Goal: Contribute content: Contribute content

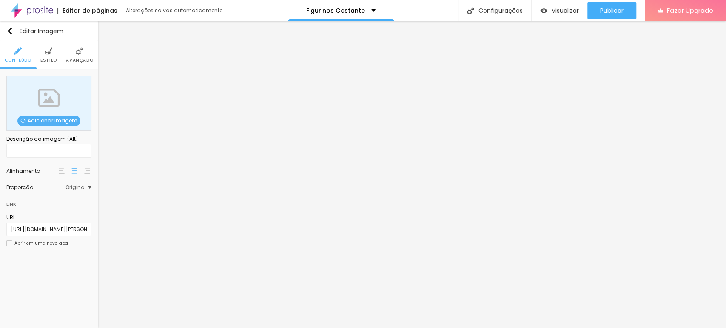
click at [38, 118] on span "Adicionar imagem" at bounding box center [48, 121] width 63 height 11
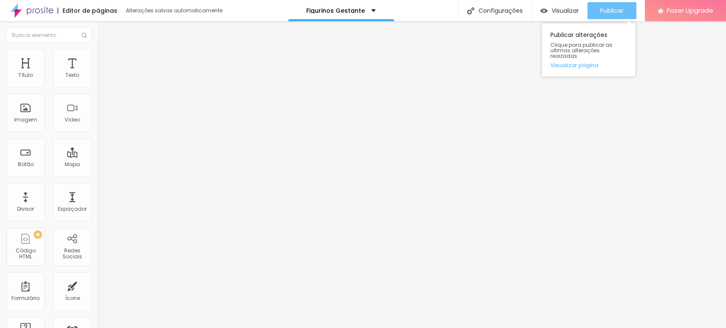
click at [607, 12] on span "Publicar" at bounding box center [611, 10] width 23 height 7
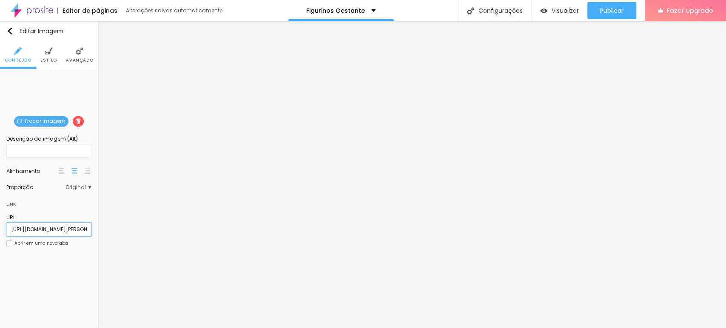
click at [61, 230] on input "[URL][DOMAIN_NAME][PERSON_NAME]" at bounding box center [48, 230] width 85 height 14
click at [75, 267] on div "Editar Imagem Conteúdo Estilo Avançado Trocar imagem Descrição da imagem (Alt) …" at bounding box center [49, 174] width 98 height 307
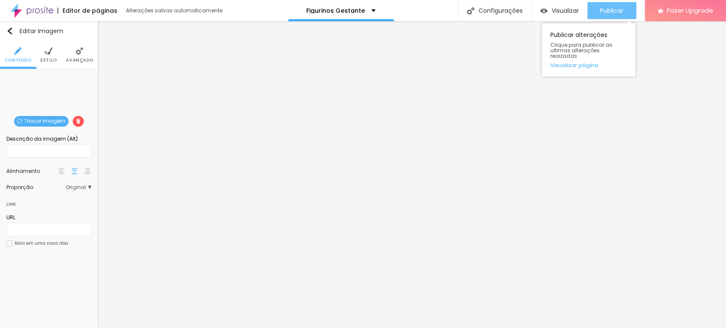
click at [608, 9] on span "Publicar" at bounding box center [611, 10] width 23 height 7
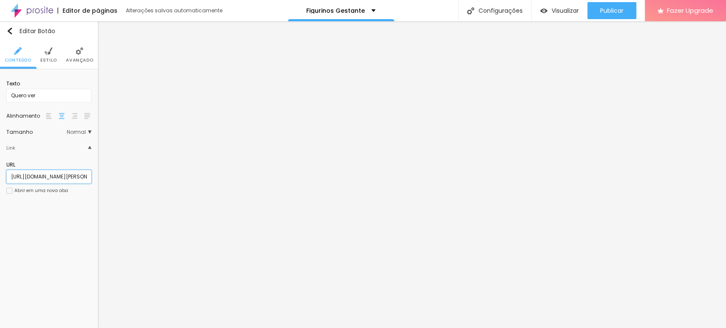
click at [64, 177] on input "[URL][DOMAIN_NAME][PERSON_NAME]" at bounding box center [48, 177] width 85 height 14
click at [78, 218] on div "Editar Botão Conteúdo Estilo Avançado Texto Quero ver Alinhamento [GEOGRAPHIC_D…" at bounding box center [49, 174] width 98 height 307
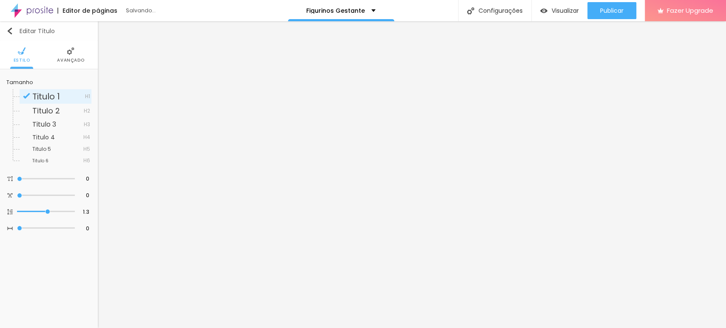
click at [37, 32] on div "Editar Título" at bounding box center [30, 31] width 49 height 7
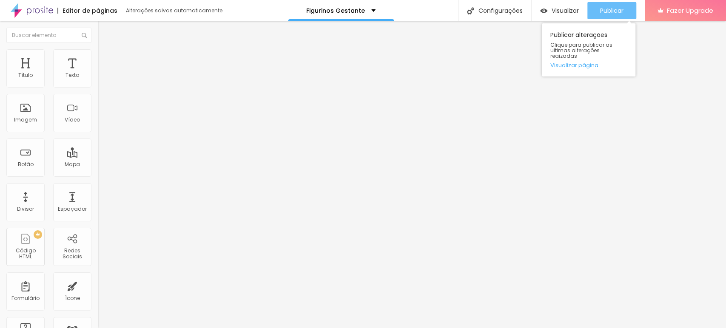
click at [589, 10] on button "Publicar" at bounding box center [612, 10] width 49 height 17
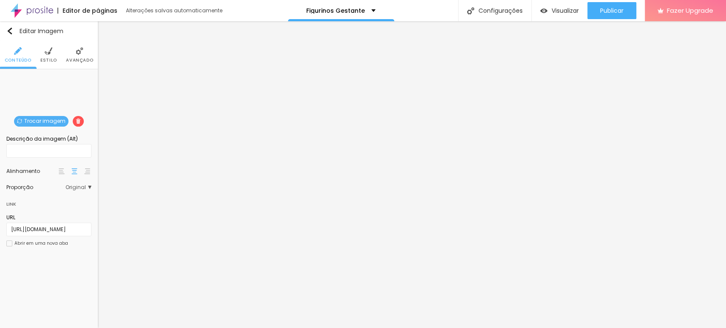
click at [48, 120] on span "Trocar imagem" at bounding box center [41, 121] width 54 height 11
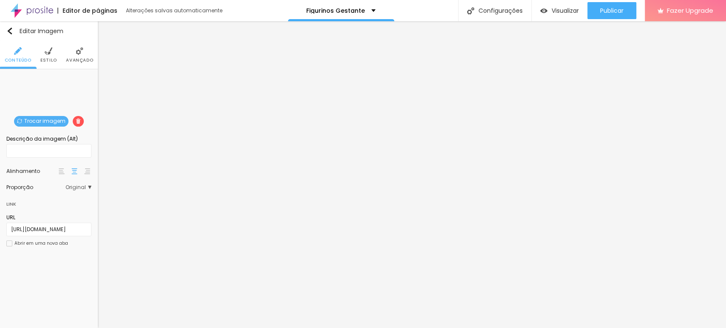
click at [77, 54] on img at bounding box center [80, 51] width 8 height 8
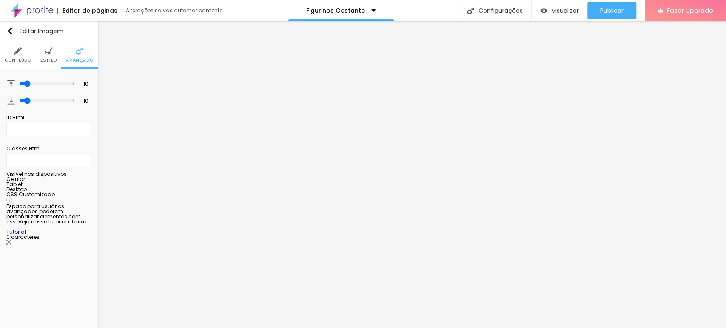
click at [47, 54] on img at bounding box center [49, 51] width 8 height 8
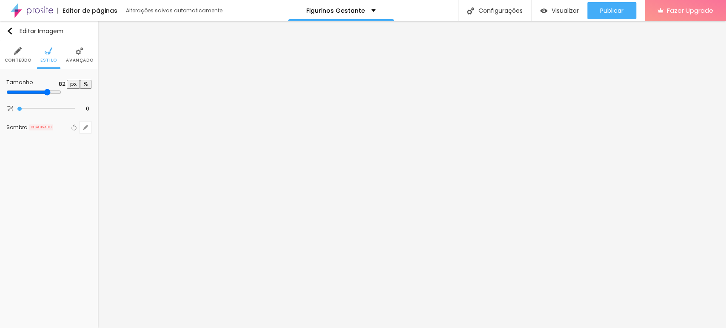
type input "85"
type input "90"
type input "95"
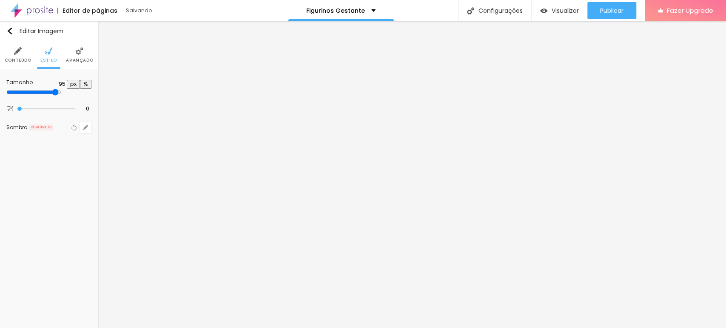
drag, startPoint x: 70, startPoint y: 91, endPoint x: 82, endPoint y: 91, distance: 11.9
type input "95"
click at [61, 91] on input "range" at bounding box center [33, 92] width 55 height 7
drag, startPoint x: 65, startPoint y: 82, endPoint x: 72, endPoint y: 82, distance: 6.8
click at [72, 82] on div "95 px %" at bounding box center [72, 84] width 40 height 9
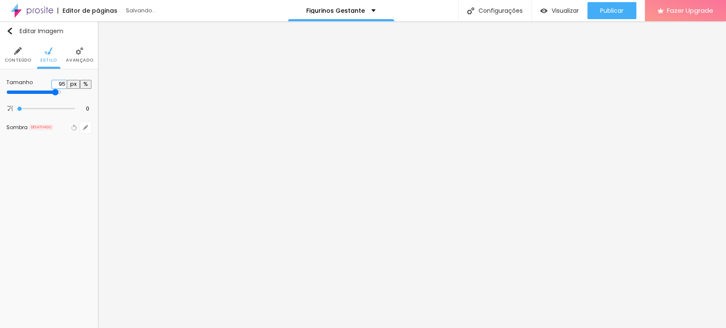
type input "92"
drag, startPoint x: 66, startPoint y: 82, endPoint x: 78, endPoint y: 82, distance: 11.9
click at [78, 82] on div "92 px %" at bounding box center [72, 84] width 40 height 9
type input "90"
type input "91"
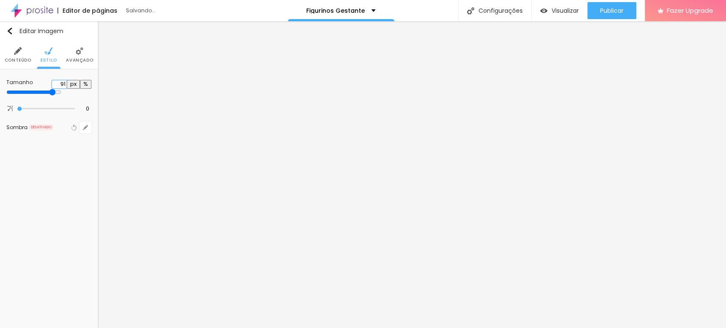
type input "90"
drag, startPoint x: 66, startPoint y: 81, endPoint x: 79, endPoint y: 81, distance: 13.6
click at [79, 81] on div "91 px %" at bounding box center [72, 84] width 40 height 9
drag, startPoint x: 66, startPoint y: 82, endPoint x: 80, endPoint y: 82, distance: 14.9
click at [80, 82] on div "90 px %" at bounding box center [72, 84] width 40 height 9
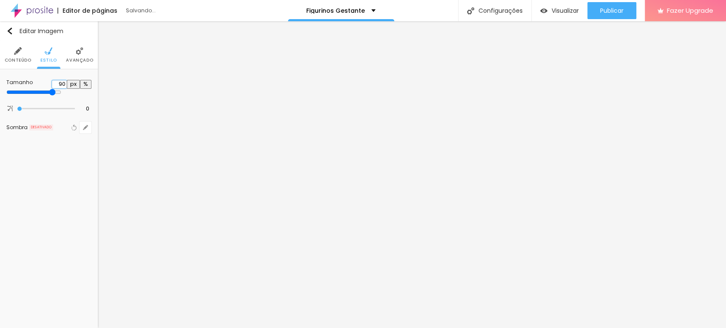
type input "91"
type input "90"
type input "91"
click at [63, 184] on div "Editar Imagem Conteúdo Estilo Avançado Tamanho 91 px % 0 [PERSON_NAME] arredond…" at bounding box center [49, 174] width 98 height 307
type input "90"
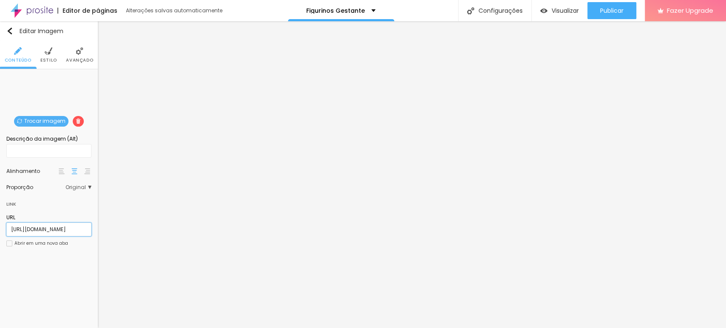
click at [68, 227] on input "[URL][DOMAIN_NAME]" at bounding box center [48, 230] width 85 height 14
paste input "[URL][DOMAIN_NAME]"
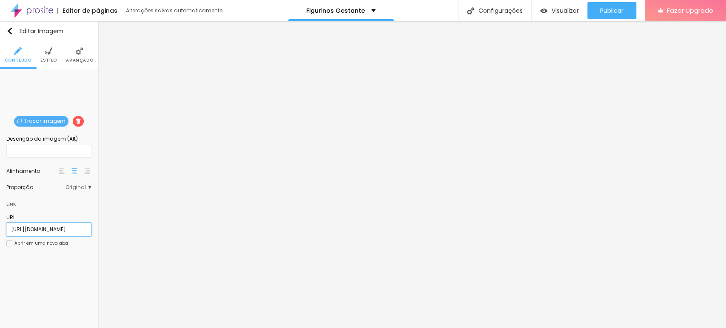
type input "[URL][DOMAIN_NAME]"
click at [78, 268] on div "Editar Imagem Conteúdo Estilo Avançado Trocar imagem Descrição da imagem (Alt) …" at bounding box center [49, 174] width 98 height 307
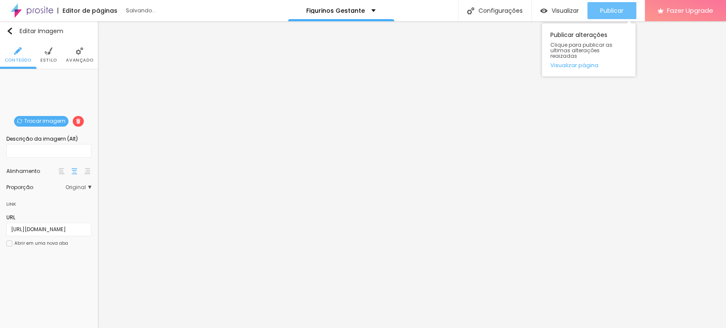
click at [612, 9] on span "Publicar" at bounding box center [611, 10] width 23 height 7
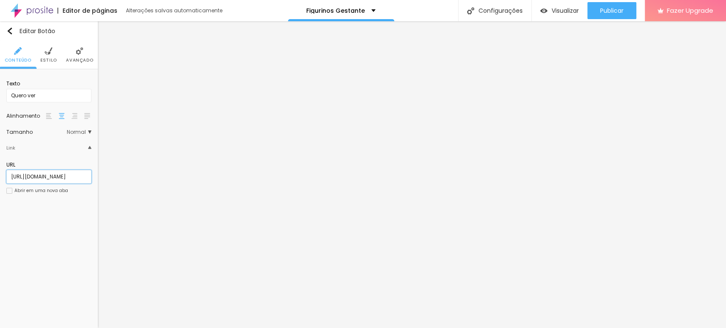
click at [75, 179] on input "[URL][DOMAIN_NAME]" at bounding box center [48, 177] width 85 height 14
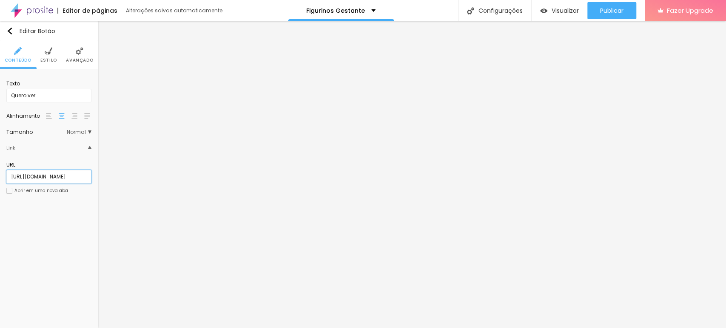
click at [75, 179] on input "[URL][DOMAIN_NAME]" at bounding box center [48, 177] width 85 height 14
paste input "[URL][DOMAIN_NAME]"
type input "[URL][DOMAIN_NAME]"
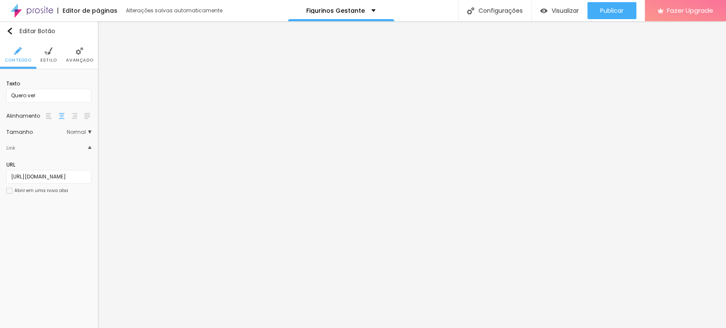
click at [83, 200] on div "URL [URL][DOMAIN_NAME] Abrir em uma nova aba" at bounding box center [48, 180] width 85 height 47
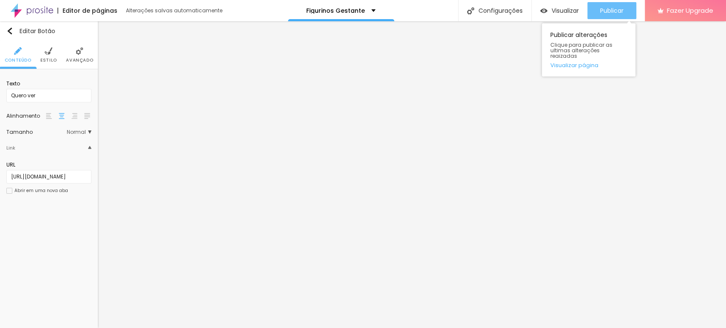
click at [608, 8] on span "Publicar" at bounding box center [611, 10] width 23 height 7
click at [608, 7] on span "Publicar" at bounding box center [611, 10] width 23 height 7
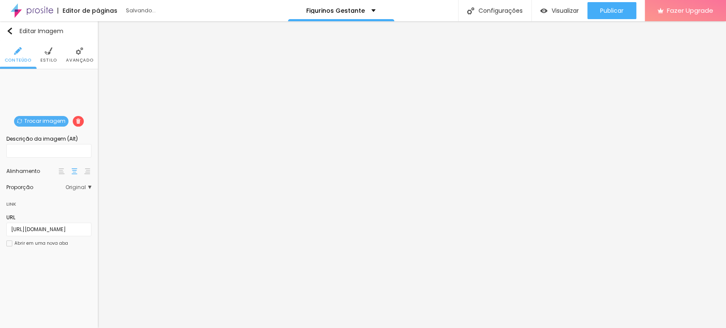
click at [53, 119] on span "Trocar imagem" at bounding box center [41, 121] width 54 height 11
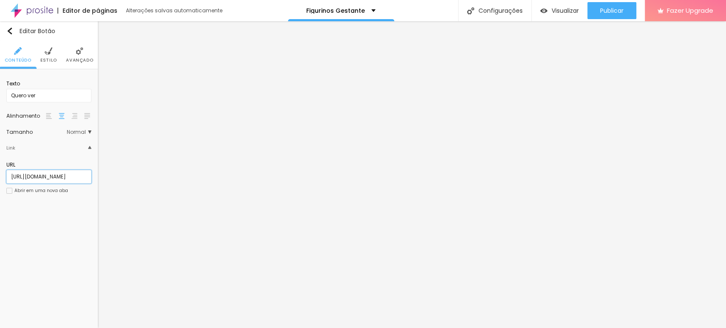
click at [66, 173] on input "[URL][DOMAIN_NAME]" at bounding box center [48, 177] width 85 height 14
paste input "/vestido-tule-bolinhas-[PERSON_NAME]-com-azul"
type input "[URL][DOMAIN_NAME][PERSON_NAME]"
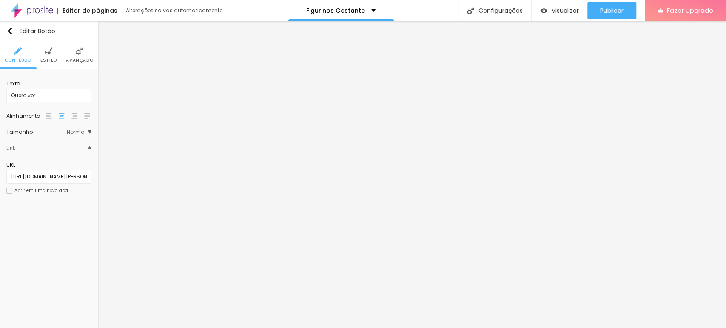
click at [73, 240] on div "Editar Botão Conteúdo Estilo Avançado Texto Quero ver Alinhamento Tamanho Norma…" at bounding box center [49, 174] width 98 height 307
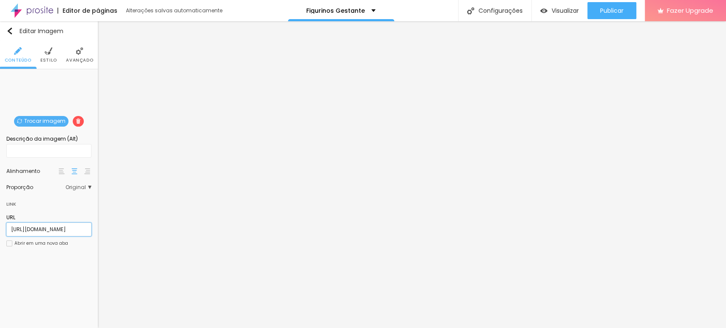
click at [65, 229] on input "[URL][DOMAIN_NAME]" at bounding box center [48, 230] width 85 height 14
paste input "le-bolinhas-[PERSON_NAME]-com-azul"
type input "[URL][DOMAIN_NAME][PERSON_NAME]"
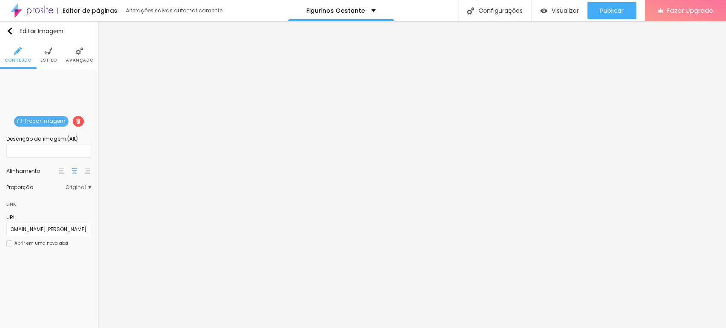
scroll to position [0, 0]
click at [80, 270] on div "Editar Imagem Conteúdo Estilo Avançado Trocar imagem Descrição da imagem (Alt) …" at bounding box center [49, 174] width 98 height 307
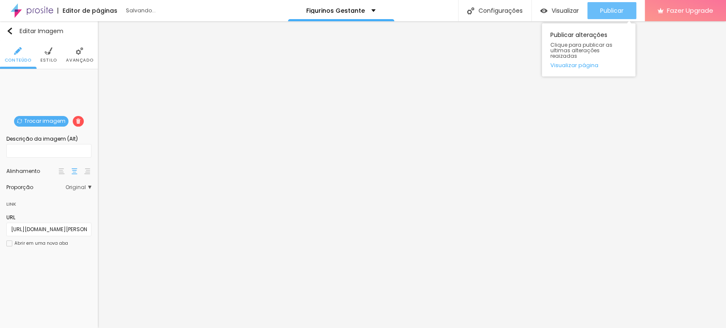
click at [625, 7] on button "Publicar" at bounding box center [612, 10] width 49 height 17
click at [608, 9] on span "Publicar" at bounding box center [611, 10] width 23 height 7
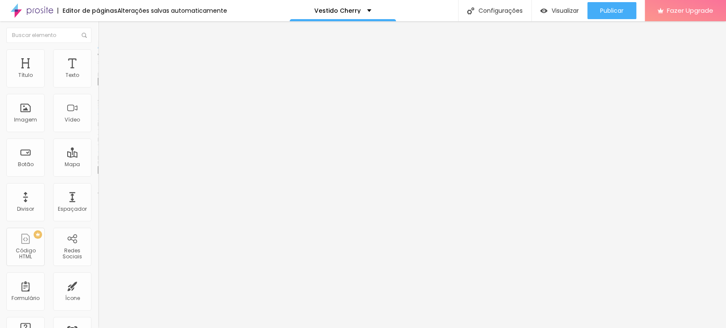
click at [98, 73] on span "Trocar imagem" at bounding box center [121, 69] width 46 height 7
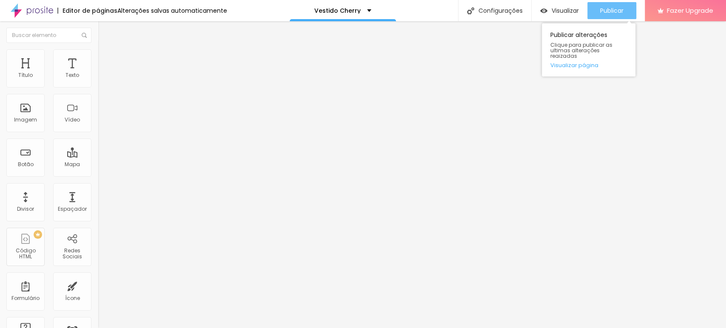
click at [622, 9] on span "Publicar" at bounding box center [611, 10] width 23 height 7
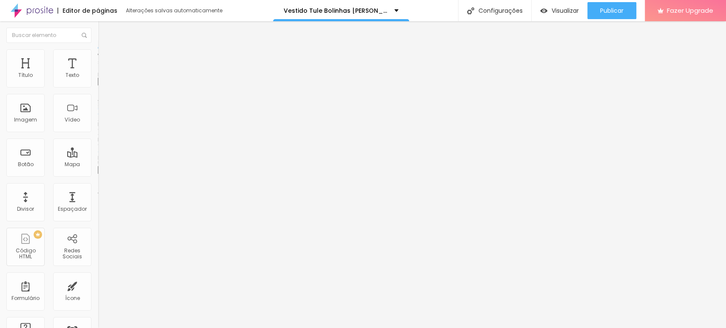
click at [98, 73] on span "Trocar imagem" at bounding box center [121, 69] width 46 height 7
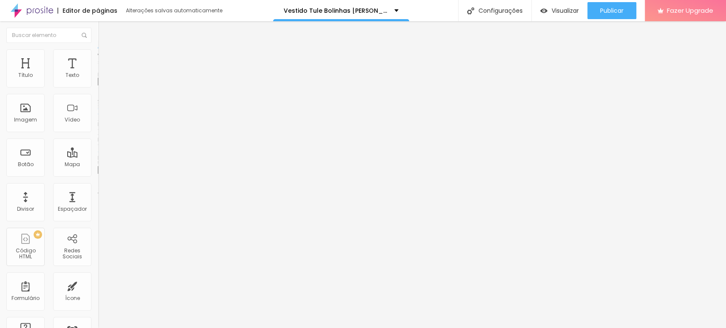
click at [98, 73] on span "Trocar imagem" at bounding box center [121, 69] width 46 height 7
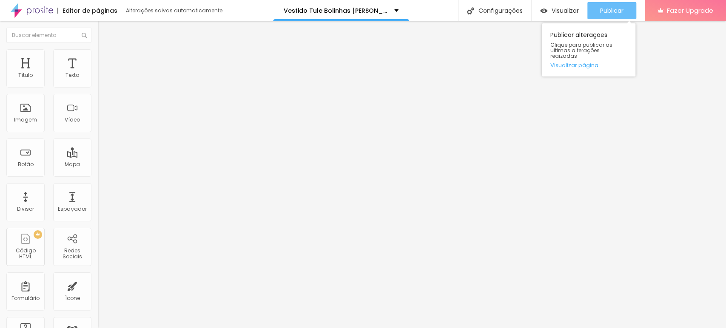
click at [607, 7] on span "Publicar" at bounding box center [611, 10] width 23 height 7
